Goal: Task Accomplishment & Management: Contribute content

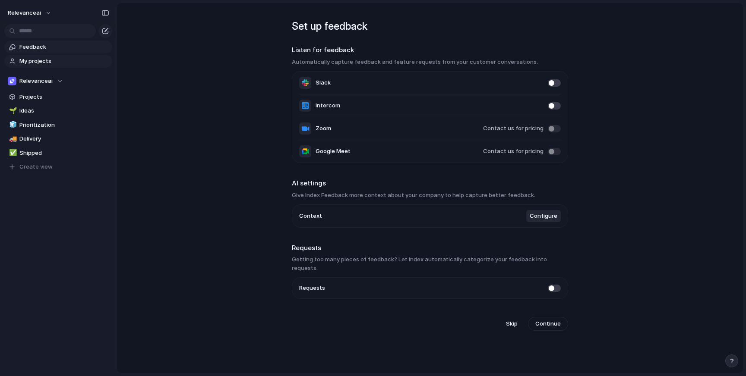
click at [46, 59] on span "My projects" at bounding box center [64, 61] width 90 height 9
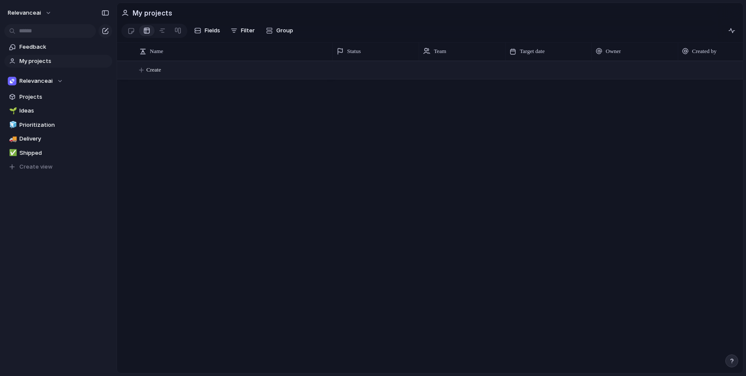
click at [161, 69] on span "Create" at bounding box center [153, 70] width 15 height 9
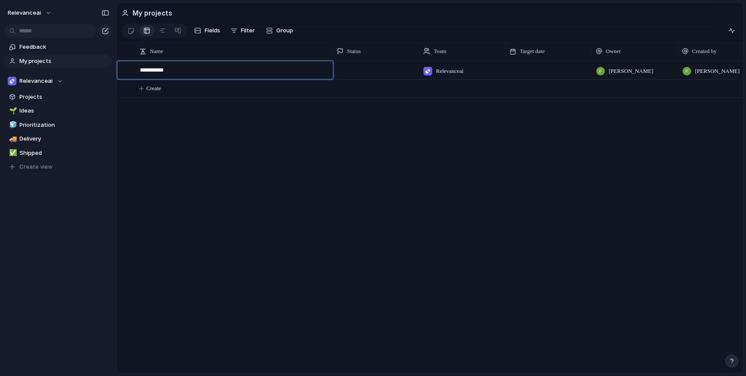
type textarea "**********"
click at [375, 72] on div at bounding box center [376, 70] width 86 height 18
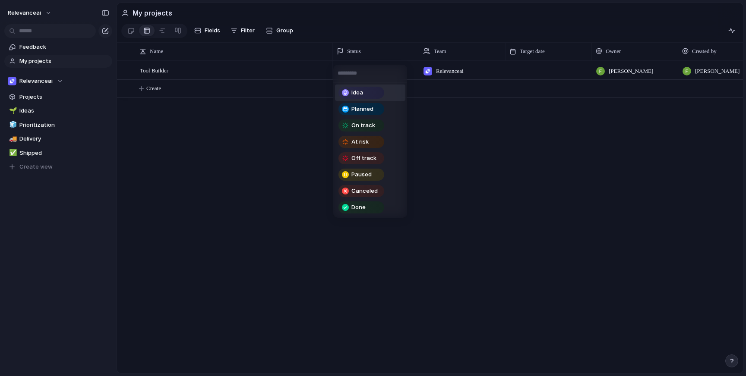
click at [363, 95] on span "Idea" at bounding box center [357, 93] width 12 height 9
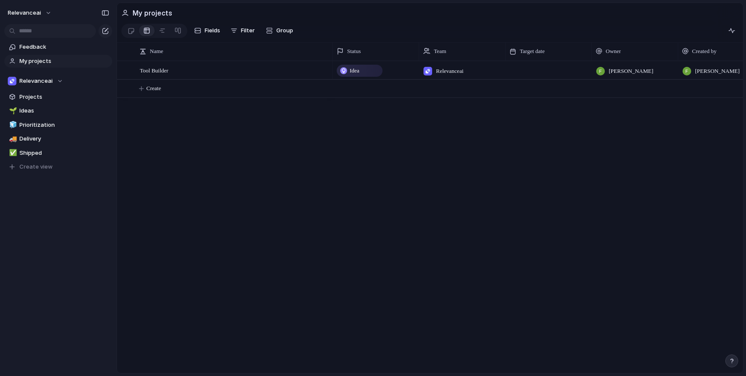
click at [365, 70] on div "Idea" at bounding box center [360, 71] width 44 height 10
click at [401, 70] on div "Idea Planned On track At risk Off track Paused Canceled Done" at bounding box center [373, 188] width 746 height 376
click at [538, 68] on div at bounding box center [549, 70] width 86 height 18
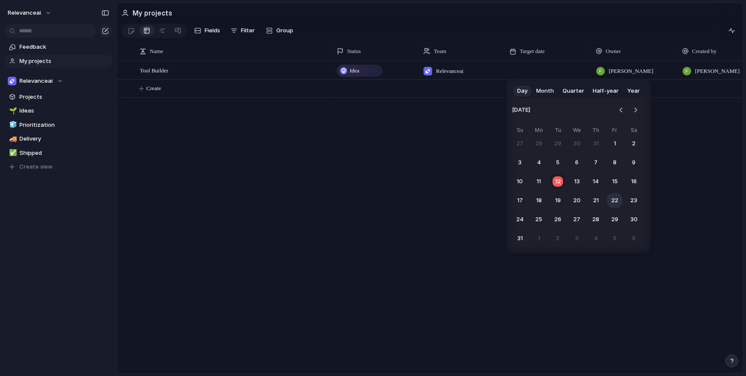
click at [614, 203] on button "22" at bounding box center [615, 201] width 16 height 16
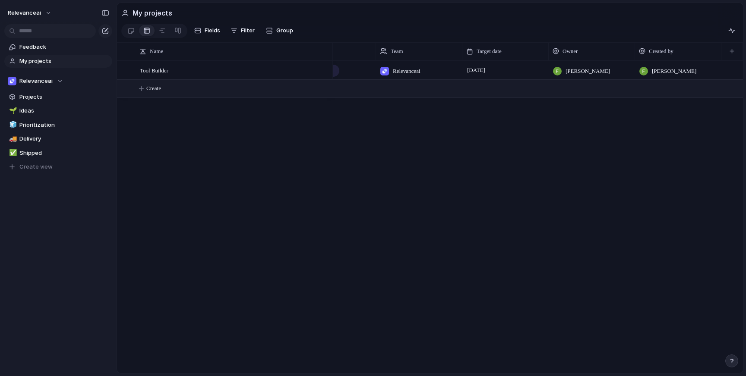
scroll to position [0, 38]
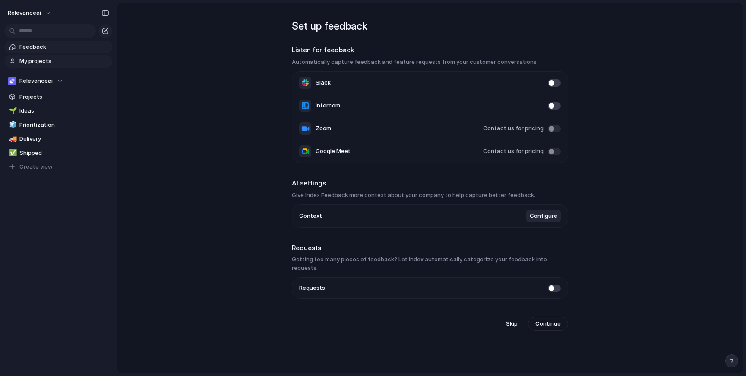
click at [40, 56] on link "My projects" at bounding box center [58, 61] width 108 height 13
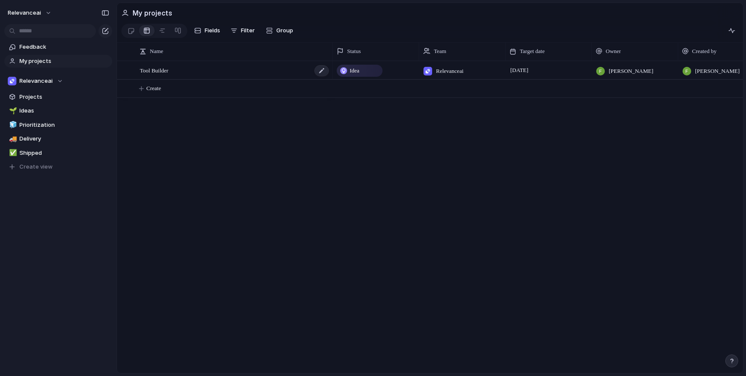
click at [167, 68] on span "Tool Builder" at bounding box center [154, 70] width 28 height 10
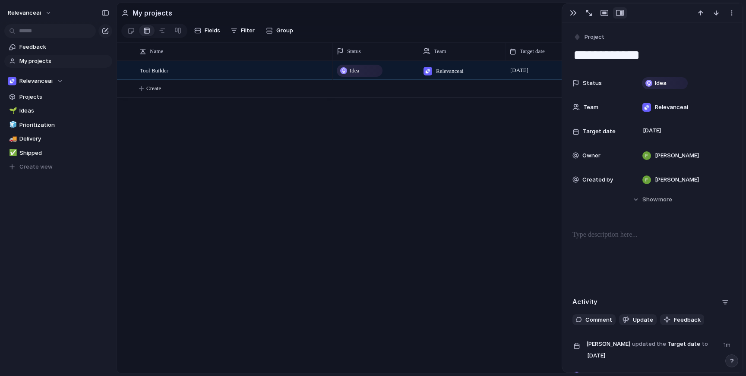
click at [321, 127] on div "Tool Builder Idea Relevanceai [DATE][PERSON_NAME] [PERSON_NAME] Create" at bounding box center [430, 217] width 626 height 313
click at [325, 69] on div at bounding box center [321, 70] width 15 height 11
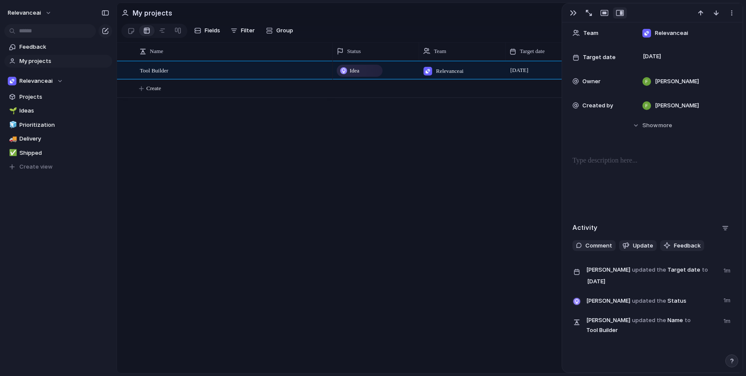
scroll to position [82, 0]
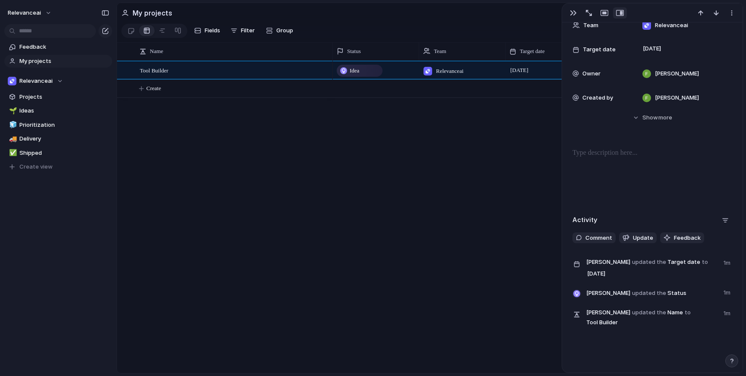
click at [637, 149] on p at bounding box center [653, 153] width 160 height 10
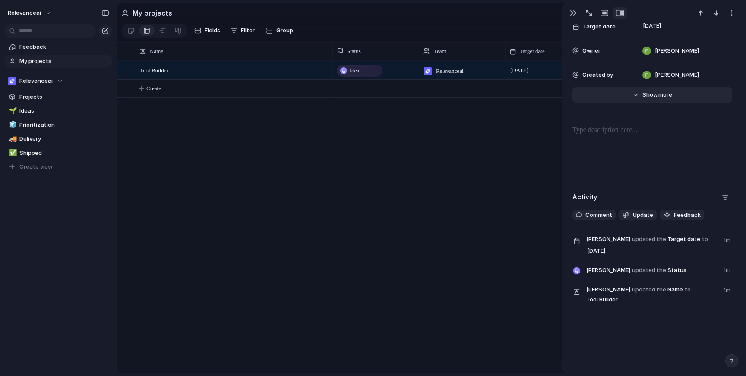
click at [658, 91] on span "more" at bounding box center [665, 95] width 14 height 9
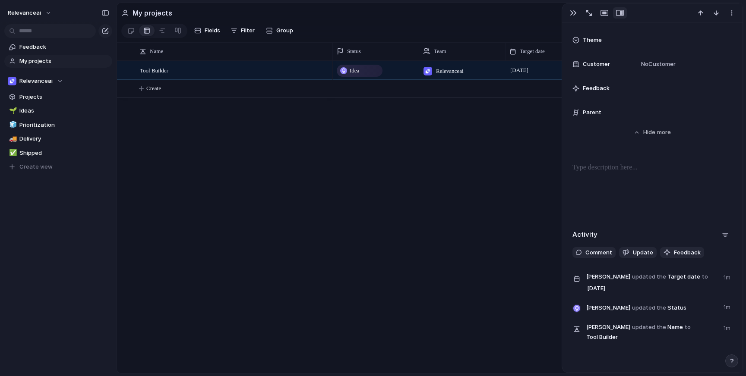
scroll to position [420, 0]
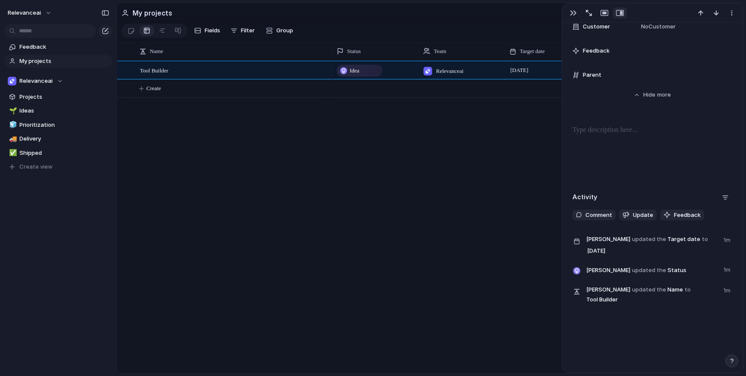
click at [640, 137] on div at bounding box center [653, 152] width 160 height 55
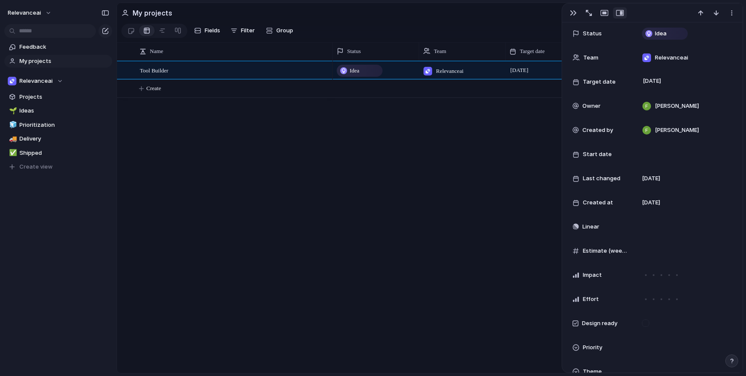
scroll to position [0, 0]
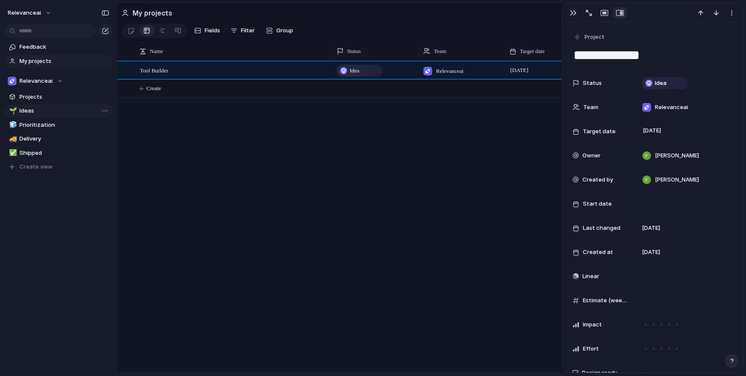
click at [33, 109] on span "Ideas" at bounding box center [64, 111] width 90 height 9
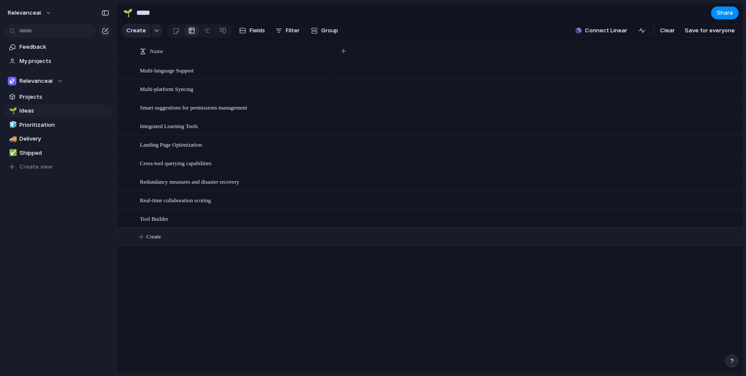
click at [160, 235] on span "Create" at bounding box center [153, 237] width 15 height 9
click at [173, 216] on div "Tool Builder" at bounding box center [235, 219] width 190 height 18
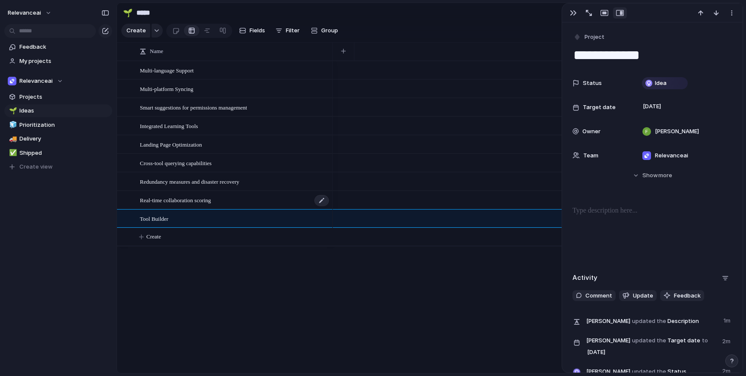
click at [181, 201] on span "Real-time collaboration scoring" at bounding box center [175, 200] width 71 height 10
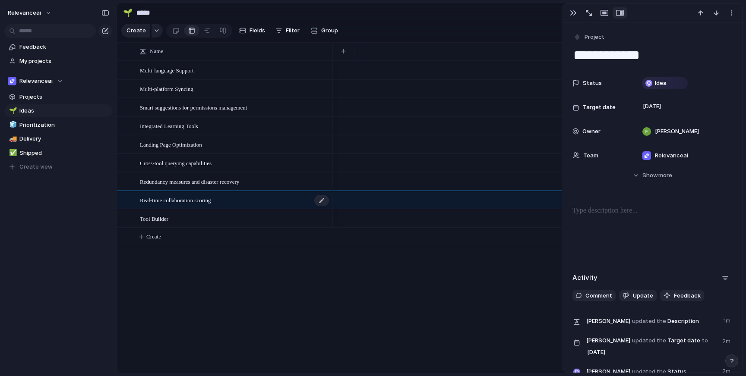
type textarea "**********"
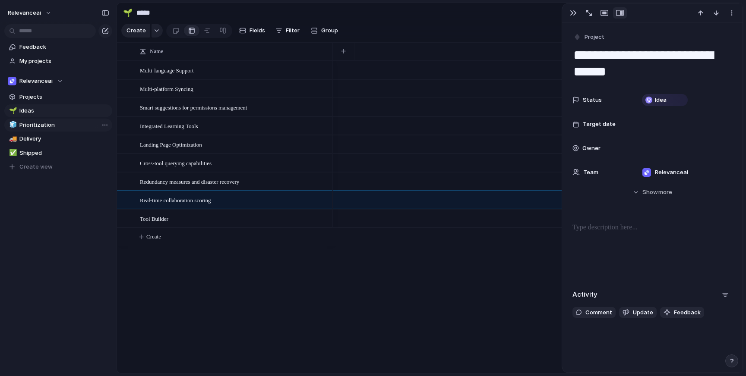
click at [31, 124] on span "Prioritization" at bounding box center [64, 125] width 90 height 9
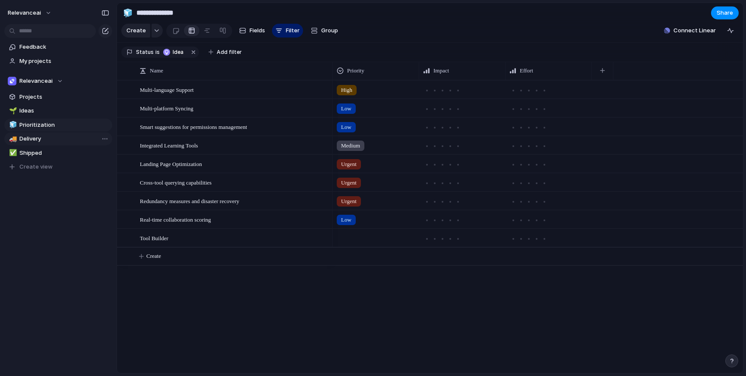
click at [39, 140] on span "Delivery" at bounding box center [64, 139] width 90 height 9
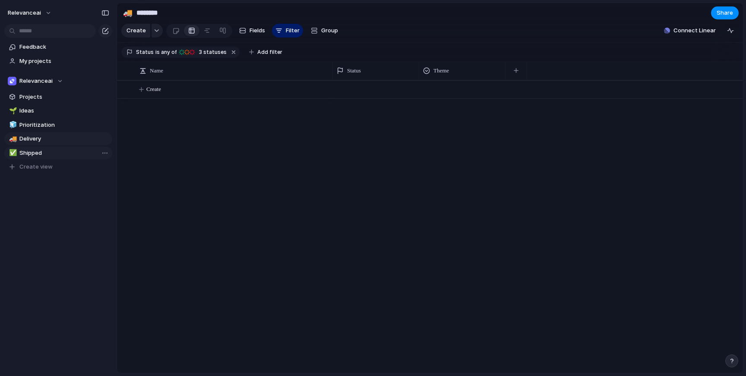
click at [33, 153] on span "Shipped" at bounding box center [64, 153] width 90 height 9
type input "*******"
click at [33, 97] on span "Projects" at bounding box center [64, 97] width 90 height 9
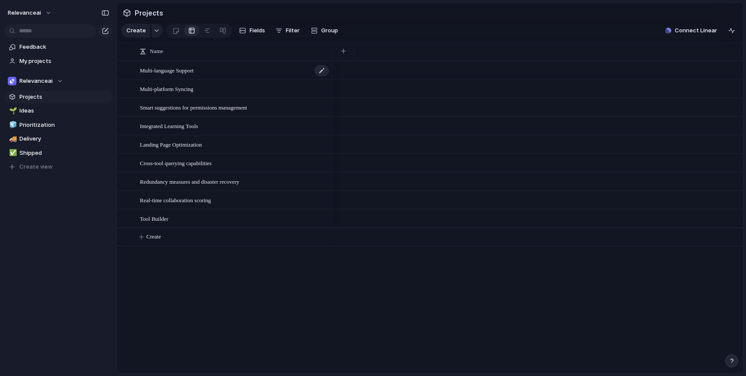
click at [194, 72] on span "Multi-language Support" at bounding box center [167, 70] width 54 height 10
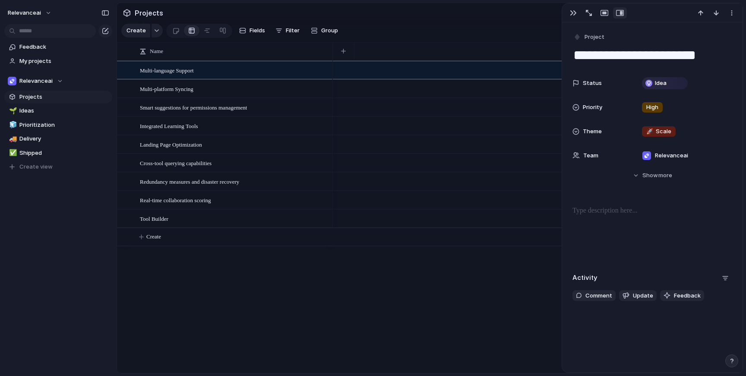
click at [198, 272] on div "Multi-language Support Multi-platform Syncing Smart suggestions for permissions…" at bounding box center [430, 217] width 626 height 313
click at [40, 64] on span "My projects" at bounding box center [64, 61] width 90 height 9
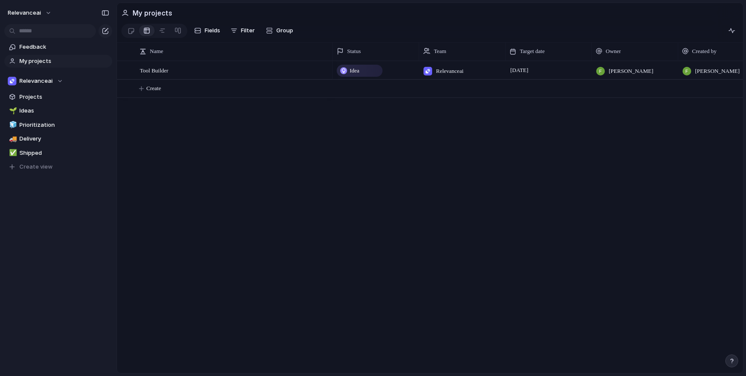
click at [322, 148] on div "Tool Builder Idea Relevanceai [DATE][PERSON_NAME] [PERSON_NAME] Create" at bounding box center [430, 217] width 626 height 313
